Goal: Task Accomplishment & Management: Manage account settings

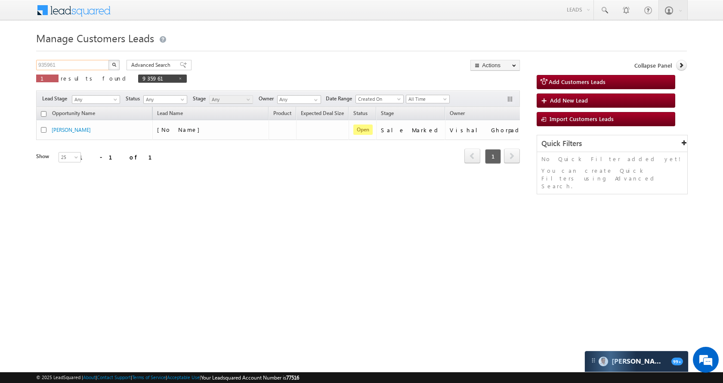
click at [81, 65] on input "935961" at bounding box center [73, 65] width 74 height 10
paste input "47094"
type input "947094"
click at [115, 65] on img "button" at bounding box center [114, 64] width 4 height 4
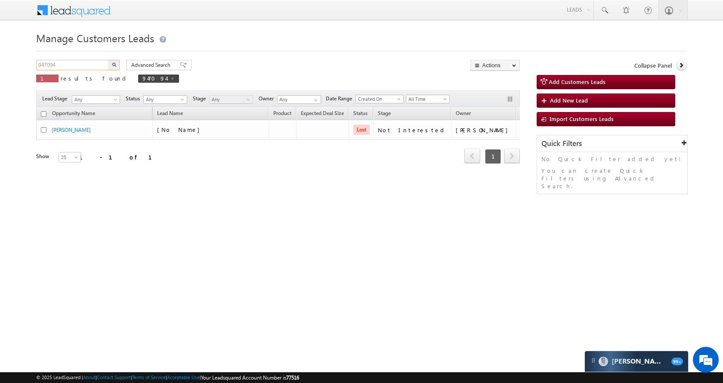
click at [96, 63] on input "947094" at bounding box center [73, 65] width 74 height 10
paste input "8862"
click at [105, 63] on input "948862" at bounding box center [73, 65] width 74 height 10
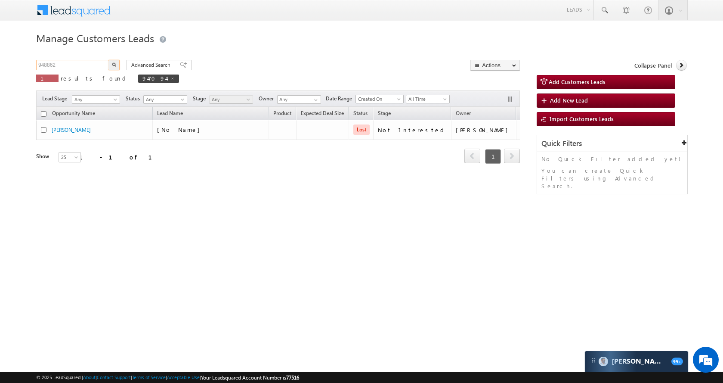
type input "948862"
click at [109, 63] on button "button" at bounding box center [113, 65] width 11 height 10
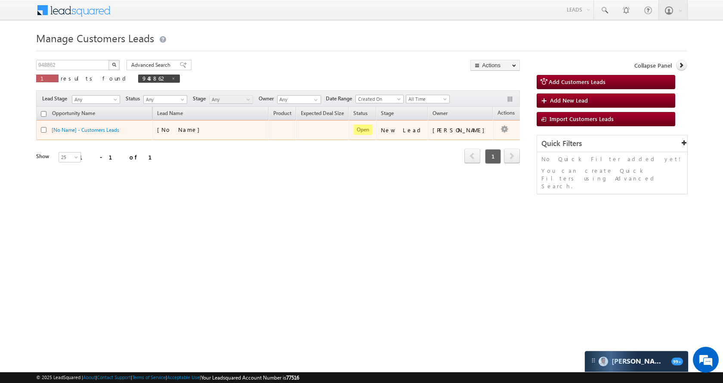
click at [493, 126] on td at bounding box center [511, 130] width 36 height 20
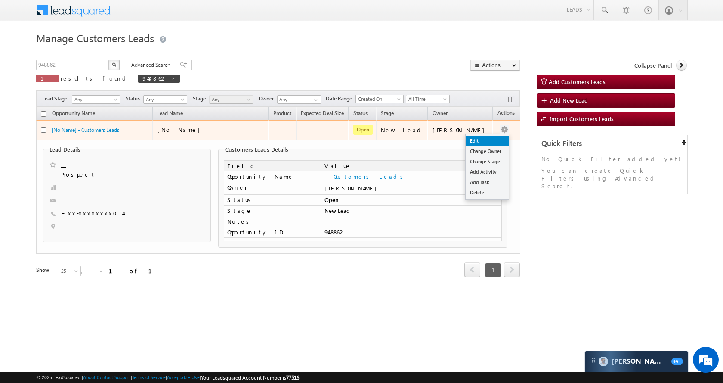
click at [485, 136] on link "Edit" at bounding box center [487, 141] width 43 height 10
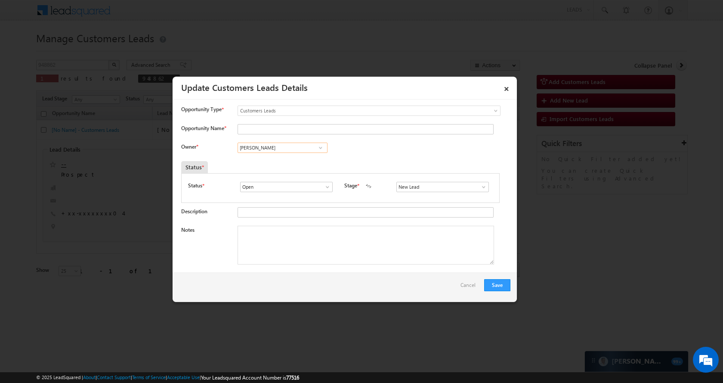
click at [302, 148] on input "[PERSON_NAME]" at bounding box center [283, 147] width 90 height 10
paste input "nod Swam"
click at [290, 162] on span "[EMAIL_ADDRESS][DOMAIN_NAME]" at bounding box center [279, 164] width 77 height 6
type input "[PERSON_NAME]"
click at [479, 186] on span at bounding box center [483, 186] width 9 height 7
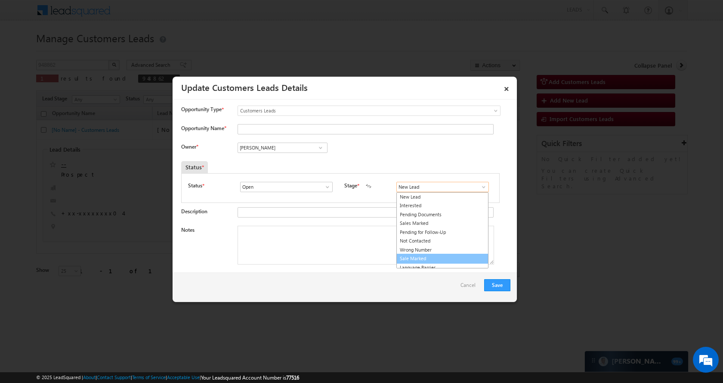
click at [429, 254] on link "Sale Marked" at bounding box center [442, 258] width 92 height 10
type input "Sale Marked"
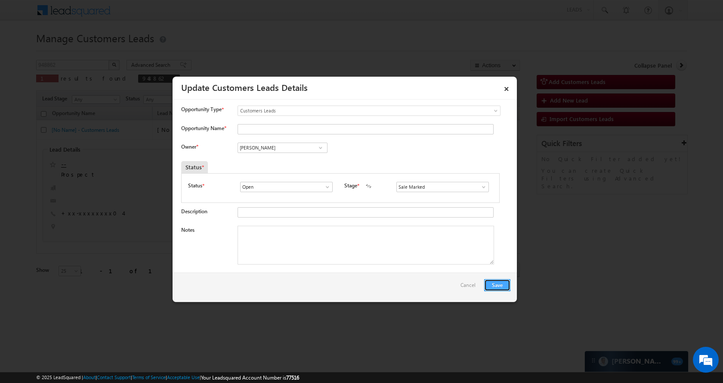
click at [507, 288] on button "Save" at bounding box center [497, 285] width 26 height 12
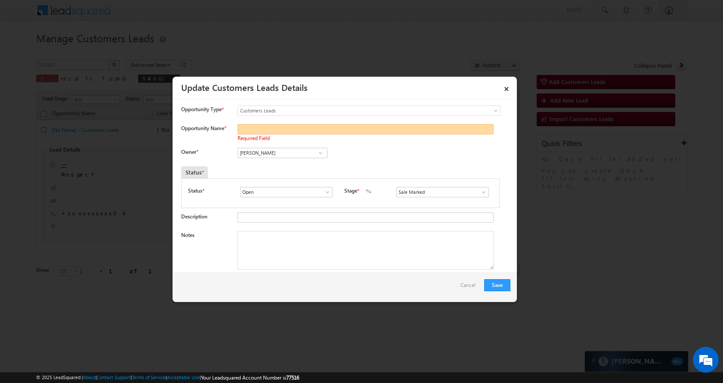
click at [339, 129] on input "Opportunity Name *" at bounding box center [366, 129] width 256 height 10
click at [252, 124] on input "Opportunity Name *" at bounding box center [366, 129] width 256 height 10
paste input "[PERSON_NAME]"
type input "[PERSON_NAME]"
click at [503, 290] on button "Save" at bounding box center [497, 285] width 26 height 12
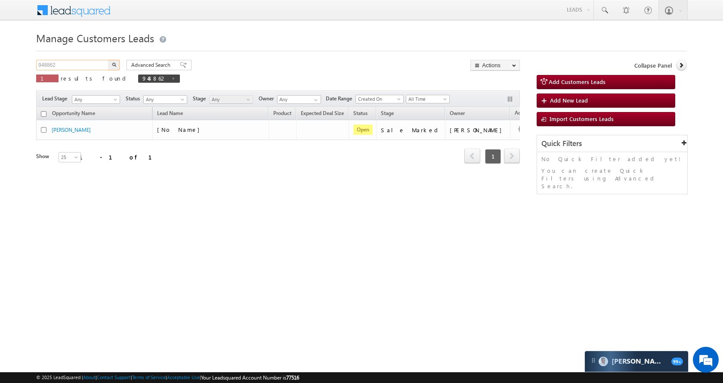
click at [74, 63] on input "948862" at bounding box center [73, 65] width 74 height 10
paste input "7"
type input "948872"
click at [116, 64] on button "button" at bounding box center [113, 65] width 11 height 10
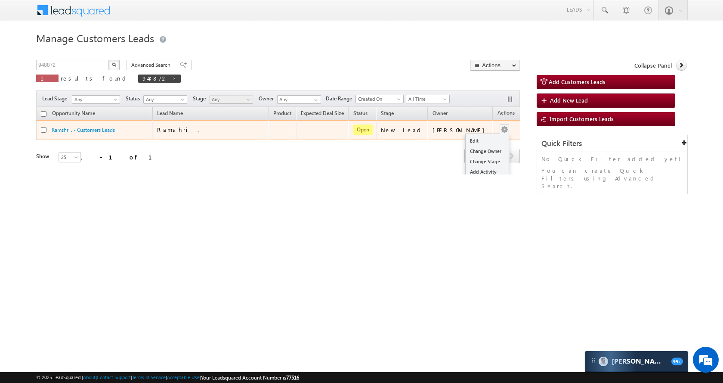
click at [500, 127] on span at bounding box center [504, 128] width 9 height 9
click at [481, 138] on link "Edit" at bounding box center [487, 141] width 43 height 10
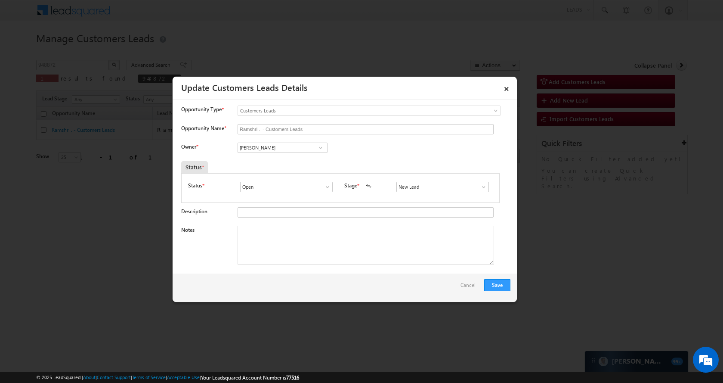
click at [316, 150] on span at bounding box center [320, 147] width 9 height 7
click at [299, 150] on input "[PERSON_NAME]" at bounding box center [283, 147] width 90 height 10
paste input "[PERSON_NAME]"
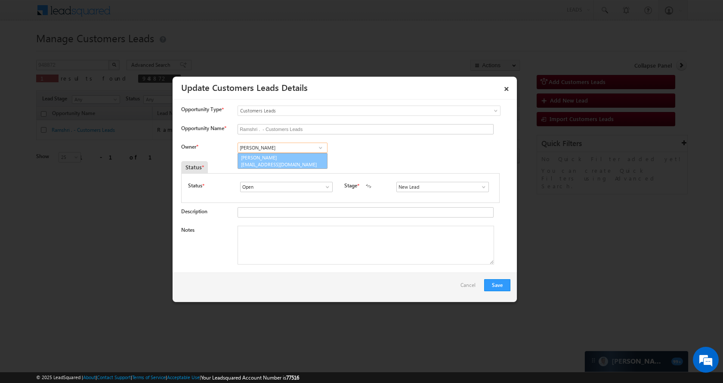
click at [299, 158] on link "[PERSON_NAME] [EMAIL_ADDRESS][DOMAIN_NAME]" at bounding box center [283, 161] width 90 height 16
type input "[PERSON_NAME]"
click at [483, 183] on span at bounding box center [483, 186] width 9 height 7
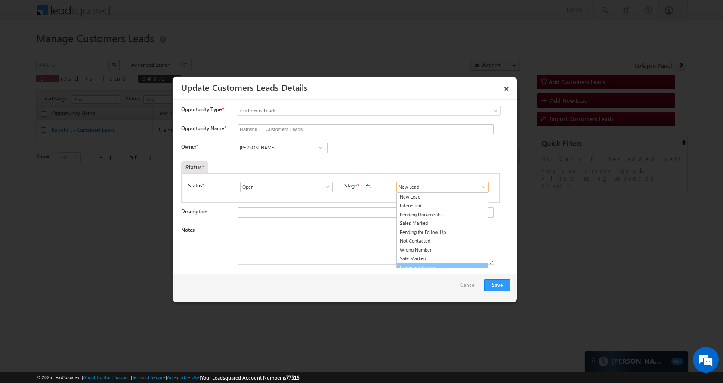
scroll to position [5, 0]
click at [438, 249] on link "Sale Marked" at bounding box center [442, 253] width 92 height 10
type input "Sale Marked"
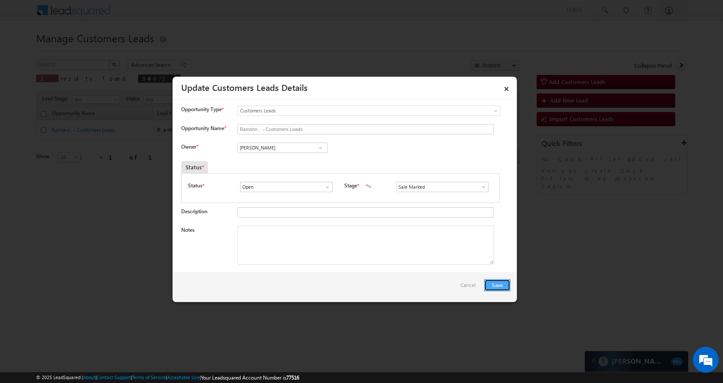
click at [508, 286] on button "Save" at bounding box center [497, 285] width 26 height 12
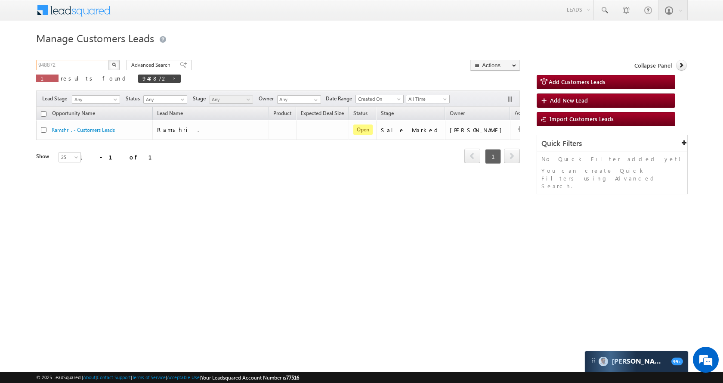
click at [89, 65] on input "948872" at bounding box center [73, 65] width 74 height 10
paste input "9358"
type input "949358"
click at [116, 66] on button "button" at bounding box center [113, 65] width 11 height 10
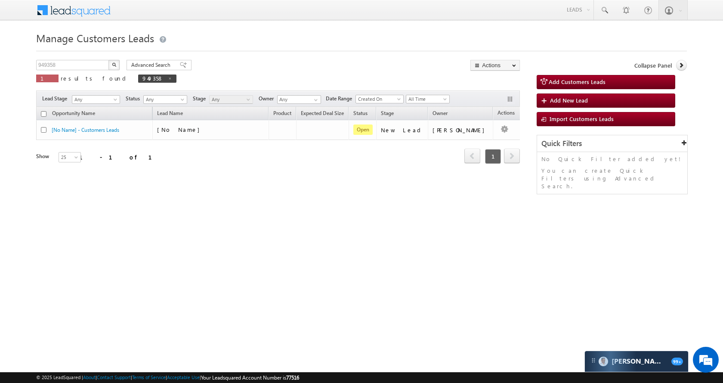
click at [116, 66] on button "button" at bounding box center [113, 65] width 11 height 10
